Goal: Transaction & Acquisition: Register for event/course

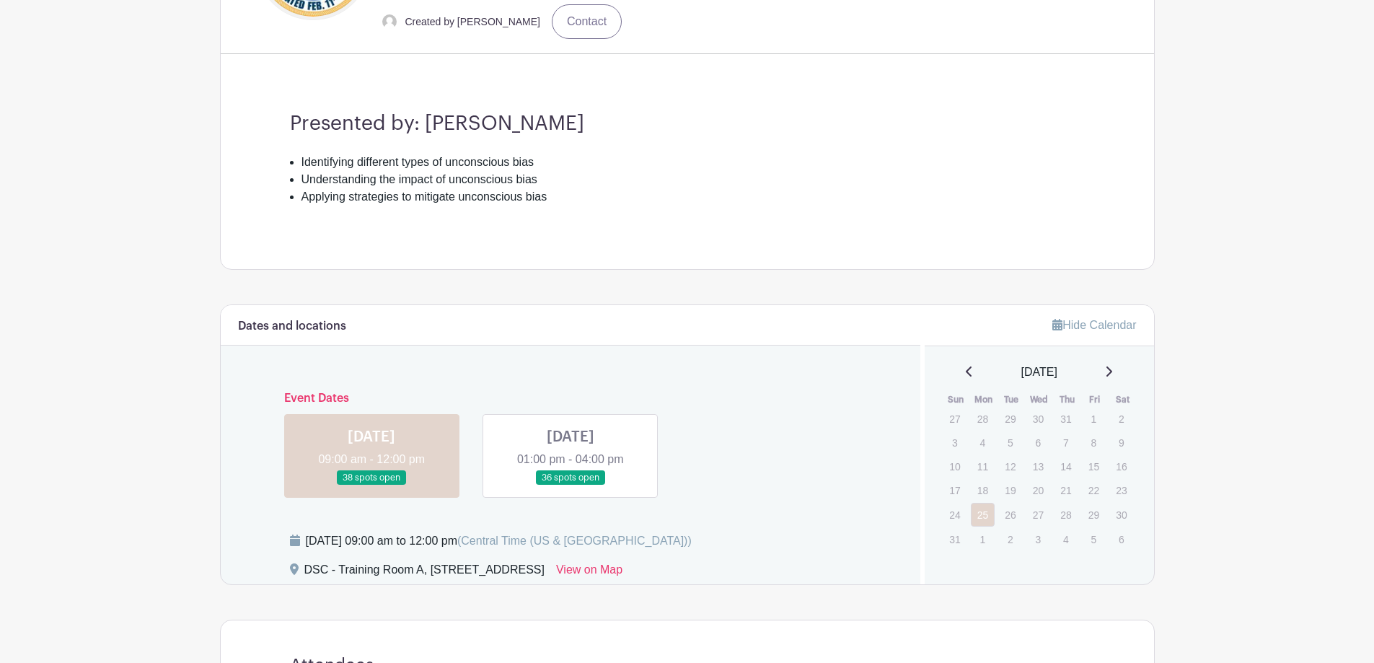
scroll to position [698, 0]
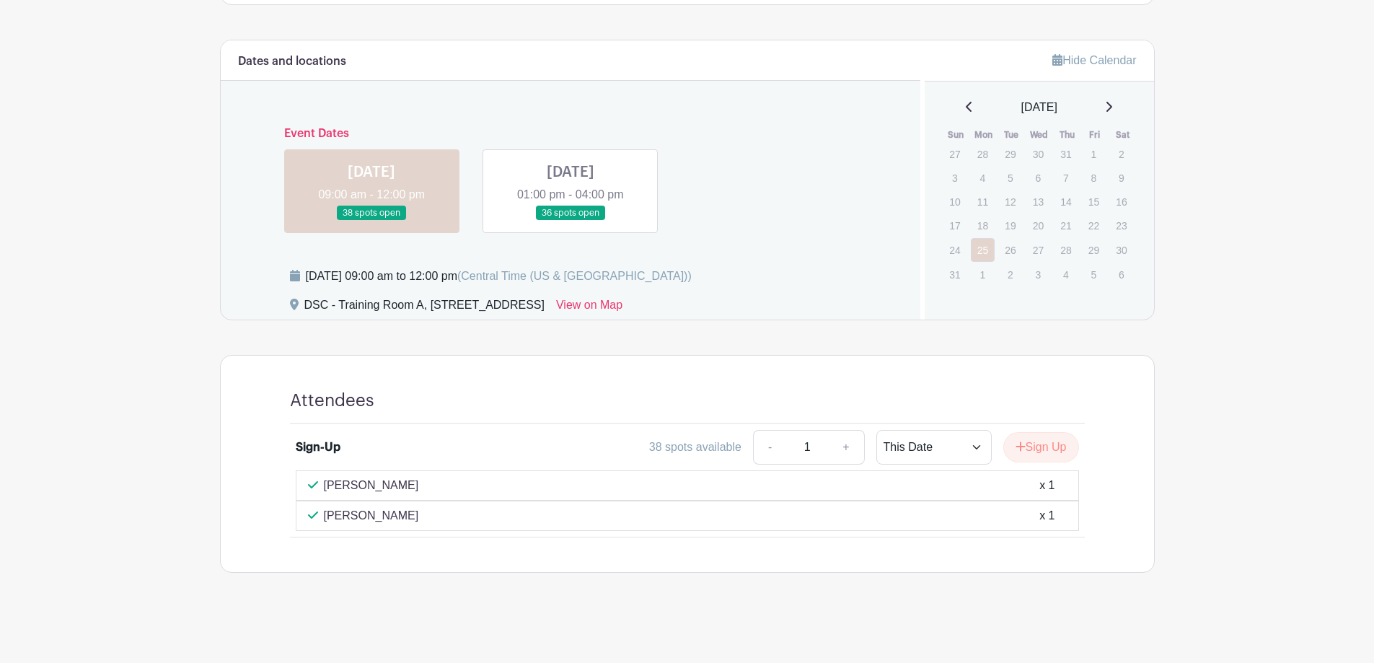
click at [372, 221] on link at bounding box center [372, 221] width 0 height 0
click at [343, 479] on p "[PERSON_NAME]" at bounding box center [371, 485] width 95 height 17
click at [1043, 447] on button "Sign Up" at bounding box center [1042, 447] width 76 height 30
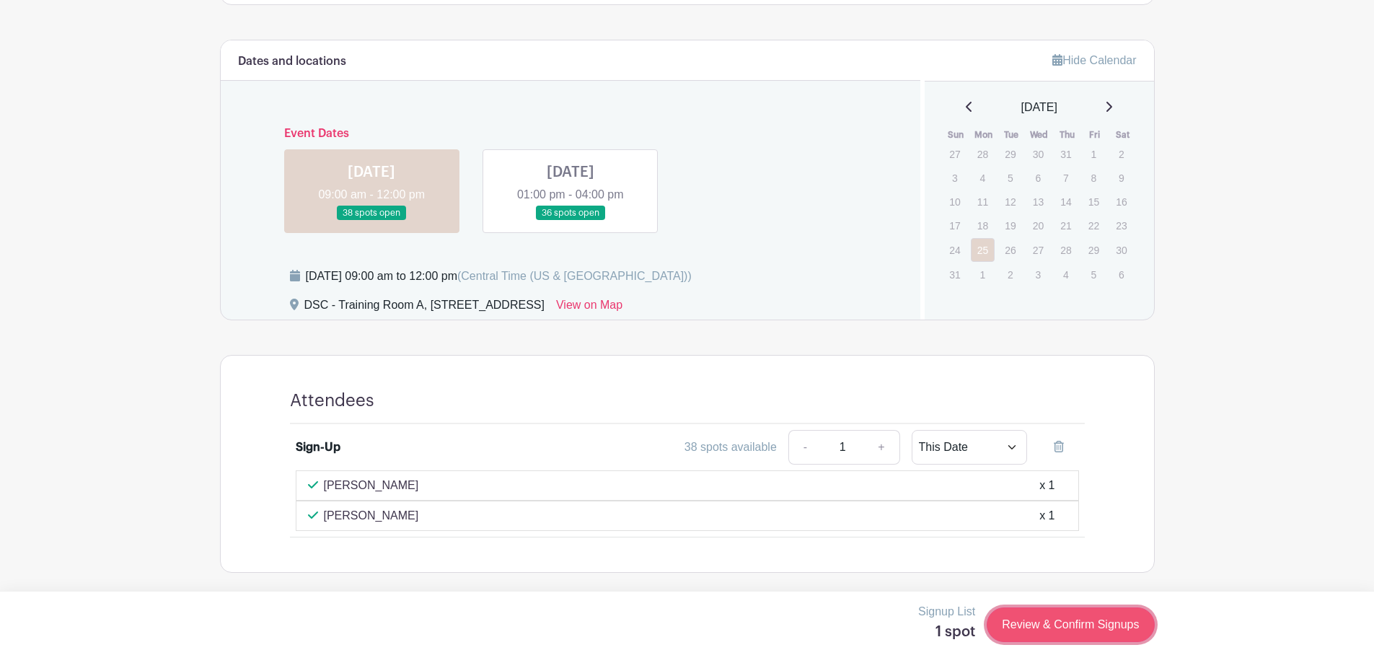
click at [1055, 631] on link "Review & Confirm Signups" at bounding box center [1070, 624] width 167 height 35
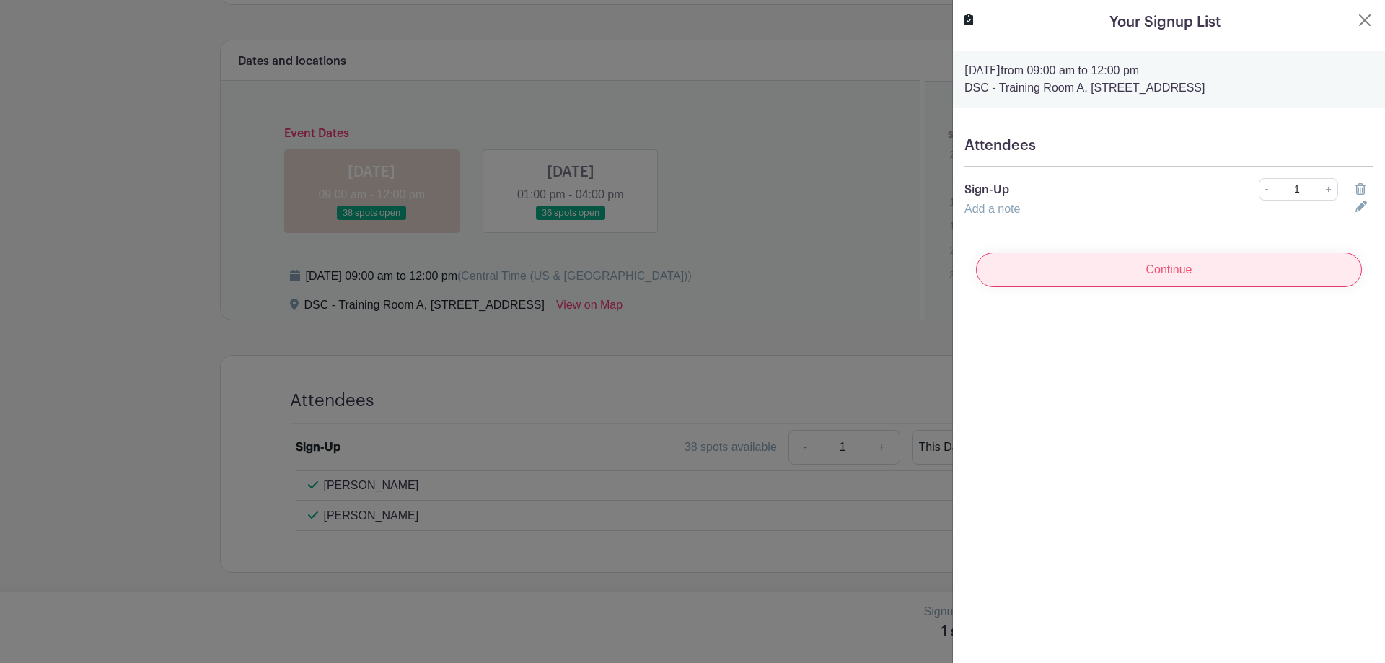
click at [1112, 282] on input "Continue" at bounding box center [1169, 270] width 386 height 35
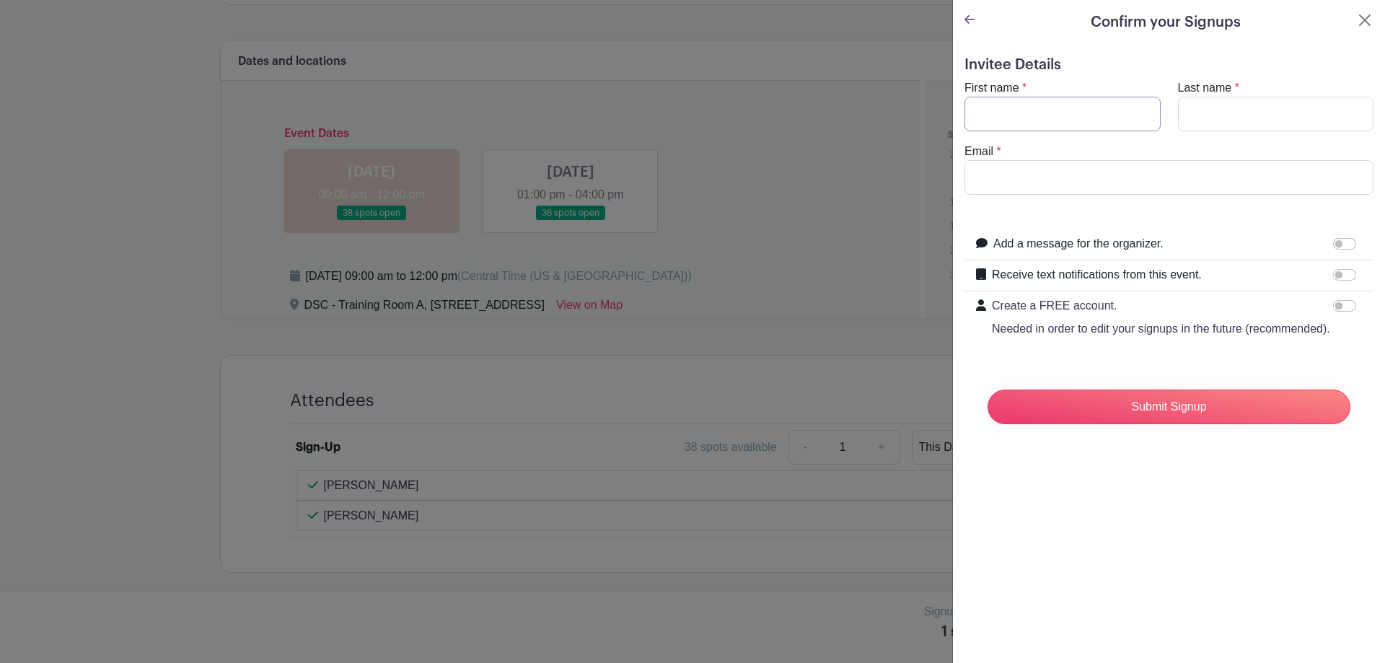
click at [1004, 126] on input "First name" at bounding box center [1063, 114] width 196 height 35
type input "[PERSON_NAME]"
click at [1030, 174] on input "[EMAIL_ADDRESS][DOMAIN_NAME]" at bounding box center [1169, 177] width 409 height 35
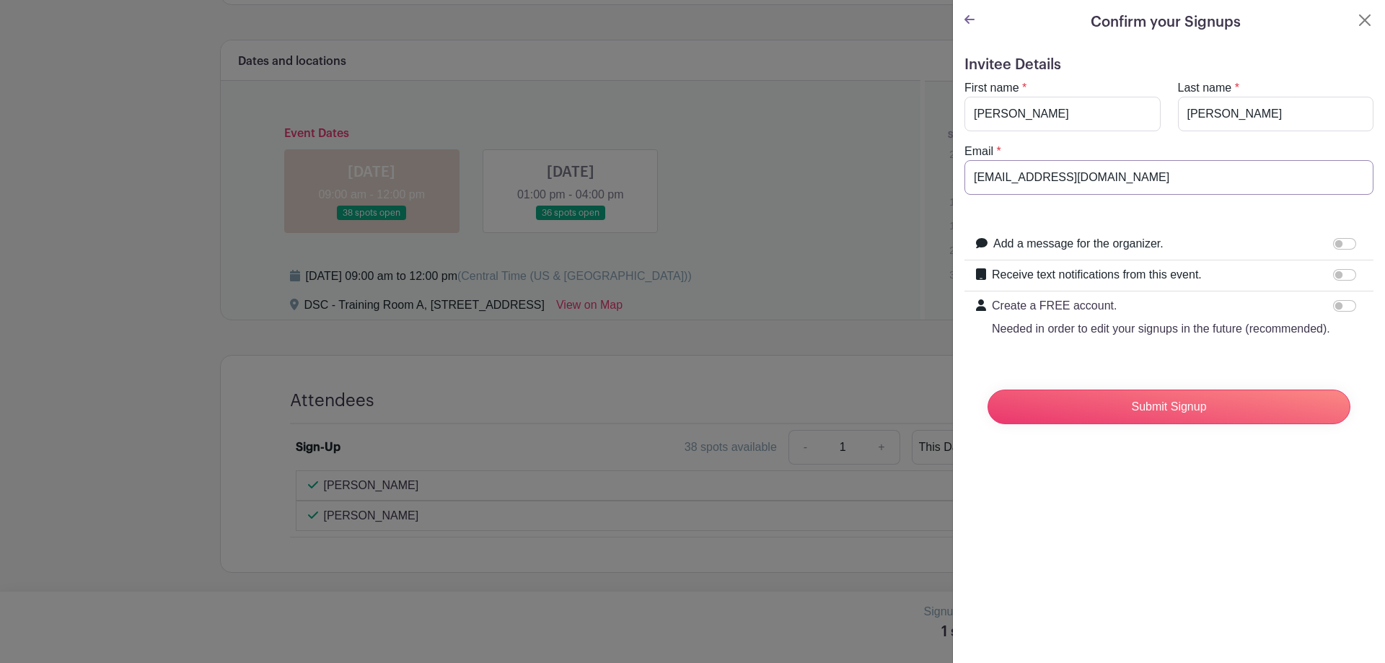
click at [1030, 174] on input "[EMAIL_ADDRESS][DOMAIN_NAME]" at bounding box center [1169, 177] width 409 height 35
type input "[PERSON_NAME][EMAIL_ADDRESS][DOMAIN_NAME]"
click at [1146, 424] on input "Submit Signup" at bounding box center [1169, 407] width 363 height 35
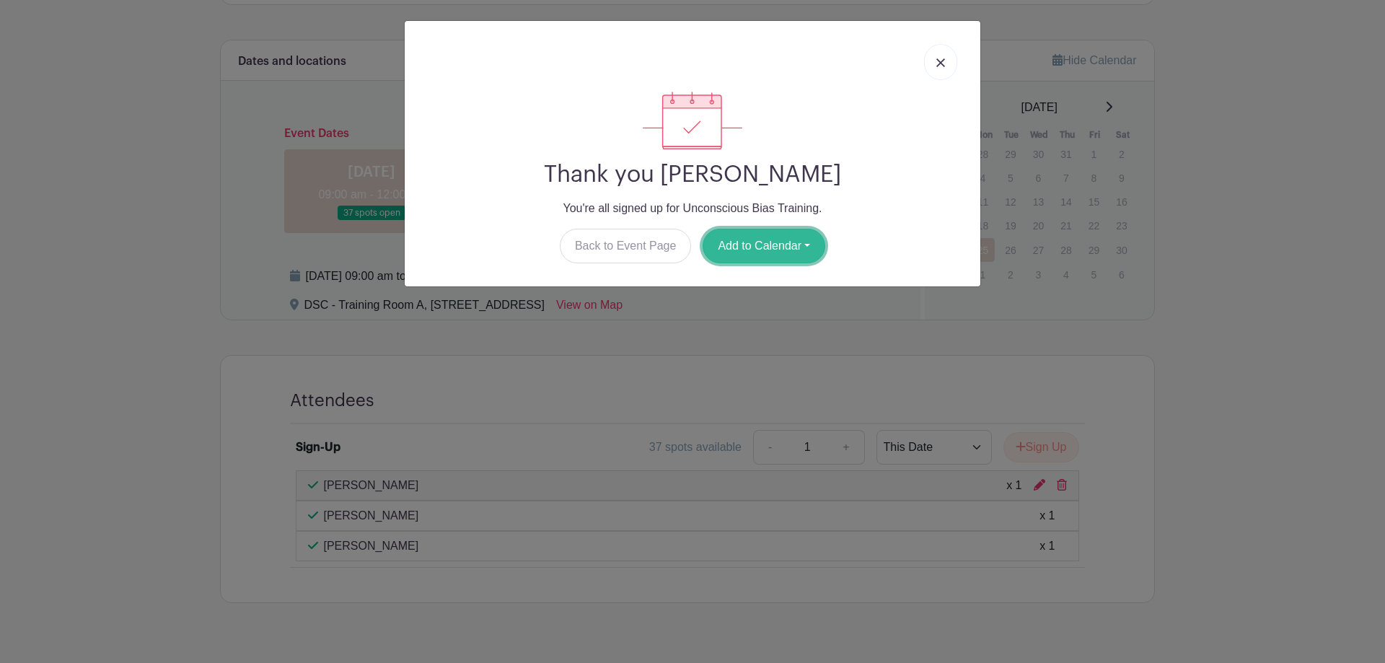
click at [786, 250] on button "Add to Calendar" at bounding box center [764, 246] width 123 height 35
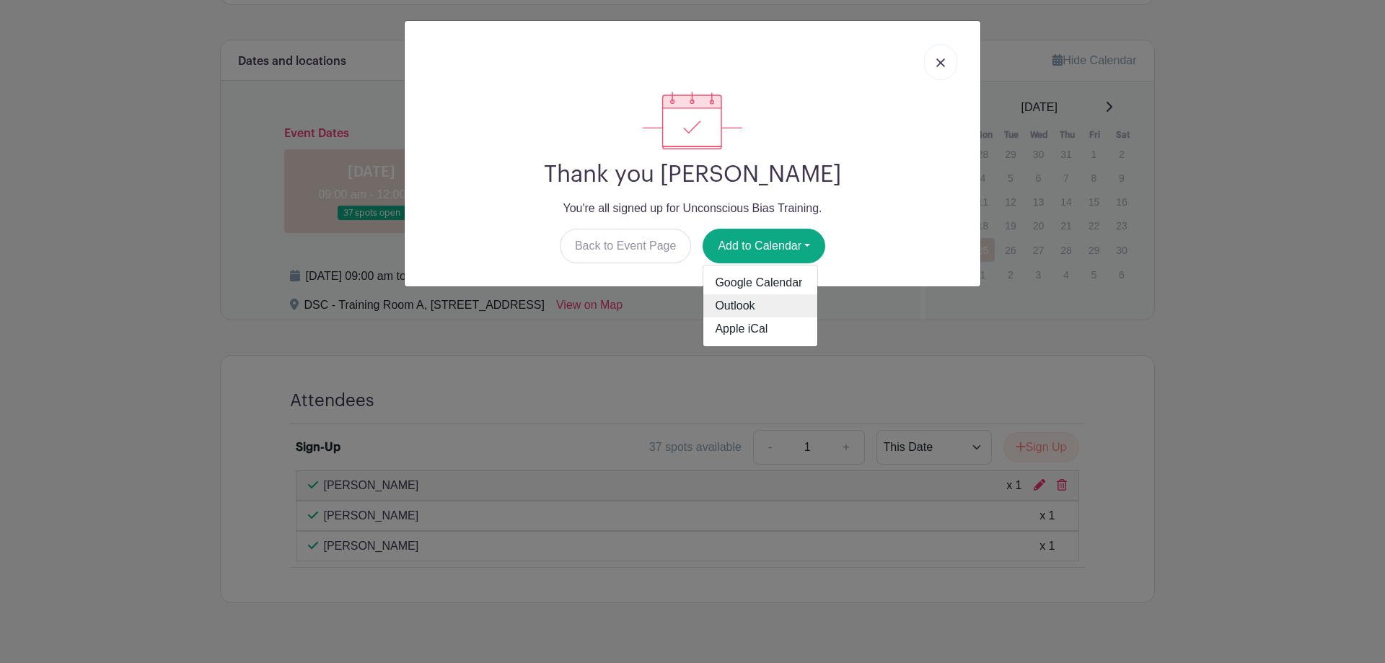
click at [766, 299] on link "Outlook" at bounding box center [760, 305] width 114 height 23
click at [931, 67] on link at bounding box center [940, 62] width 33 height 36
